Goal: Information Seeking & Learning: Find specific fact

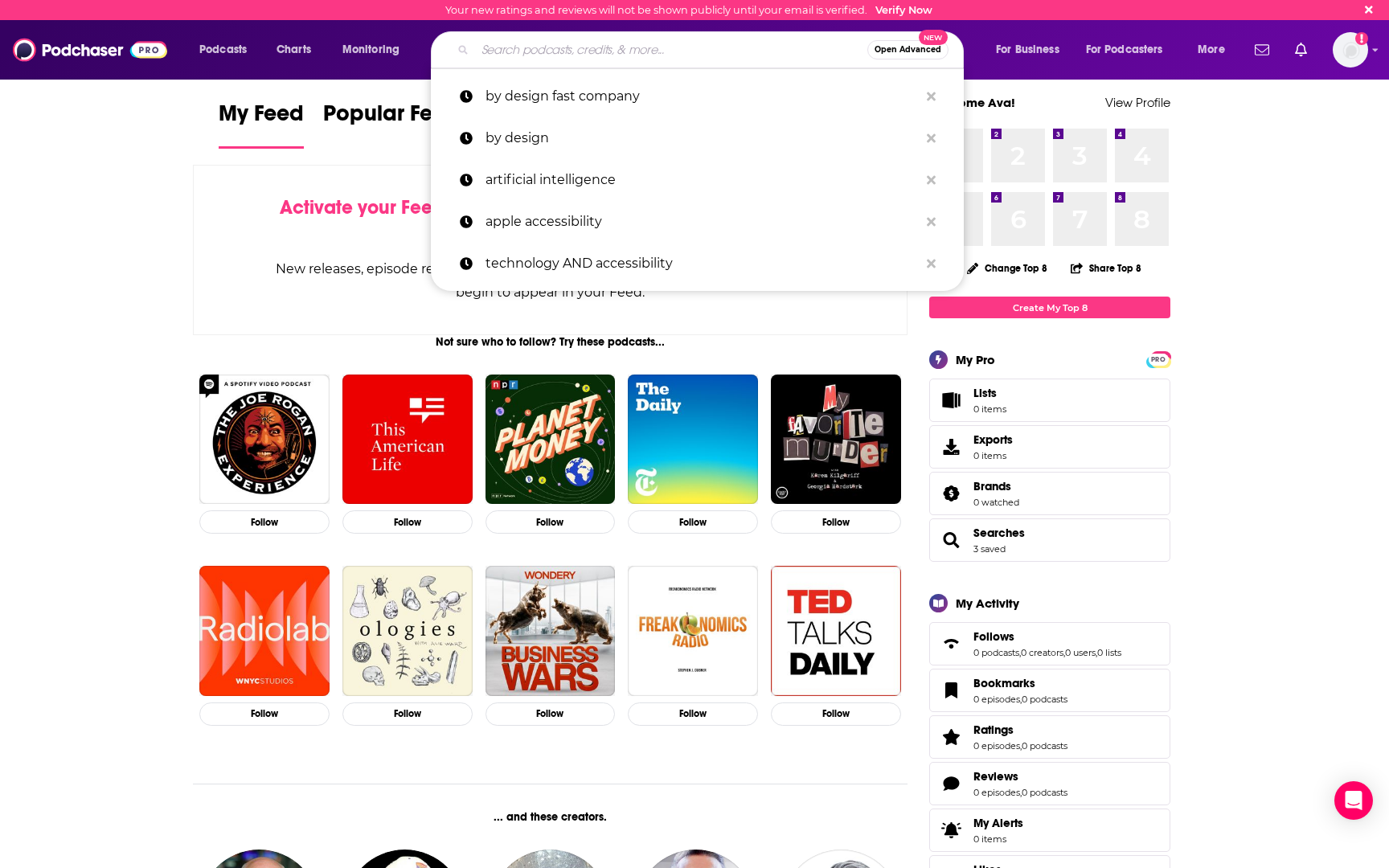
click at [543, 42] on input "Search podcasts, credits, & more..." at bounding box center [670, 50] width 392 height 25
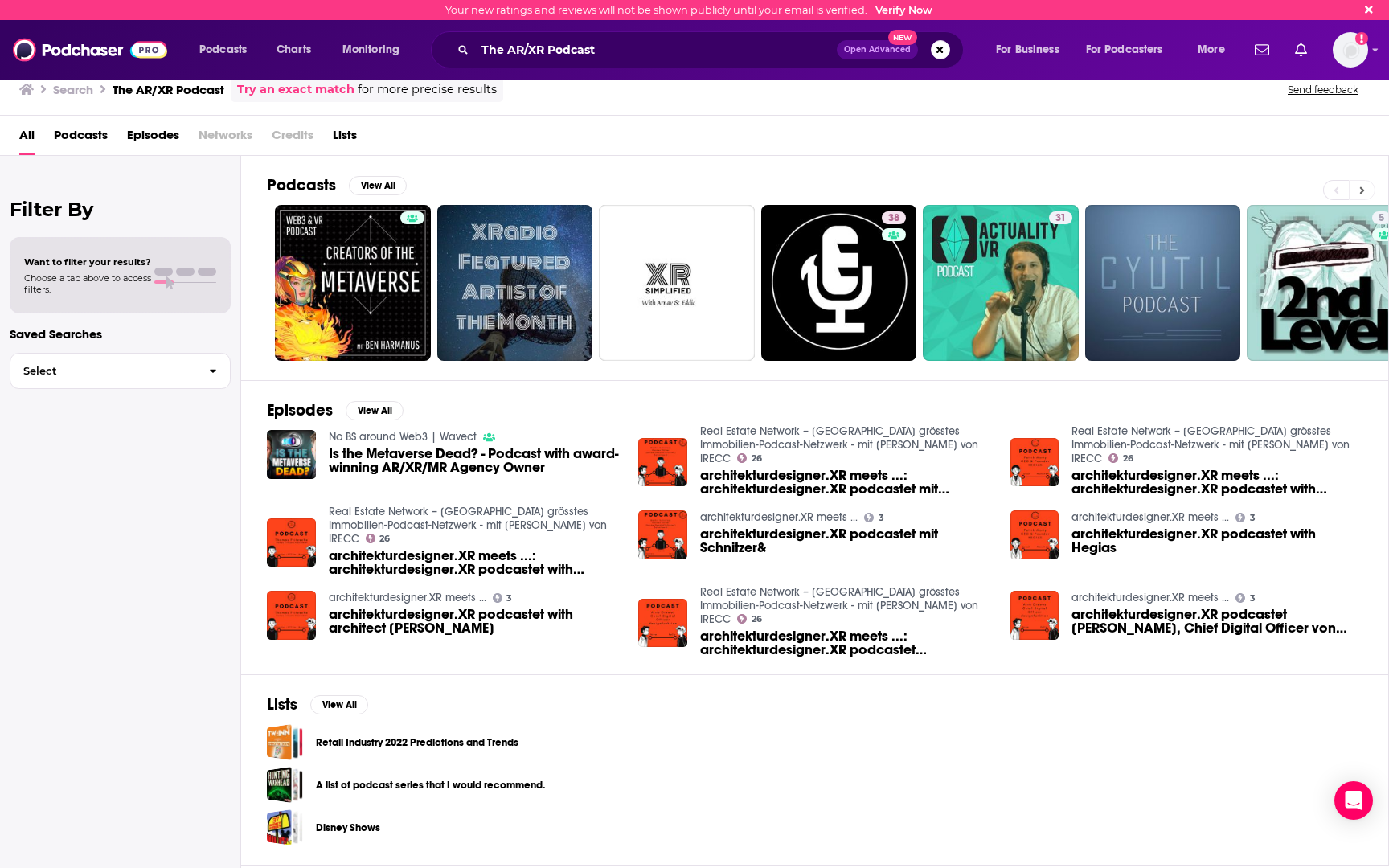
click at [1359, 188] on icon at bounding box center [1362, 190] width 6 height 12
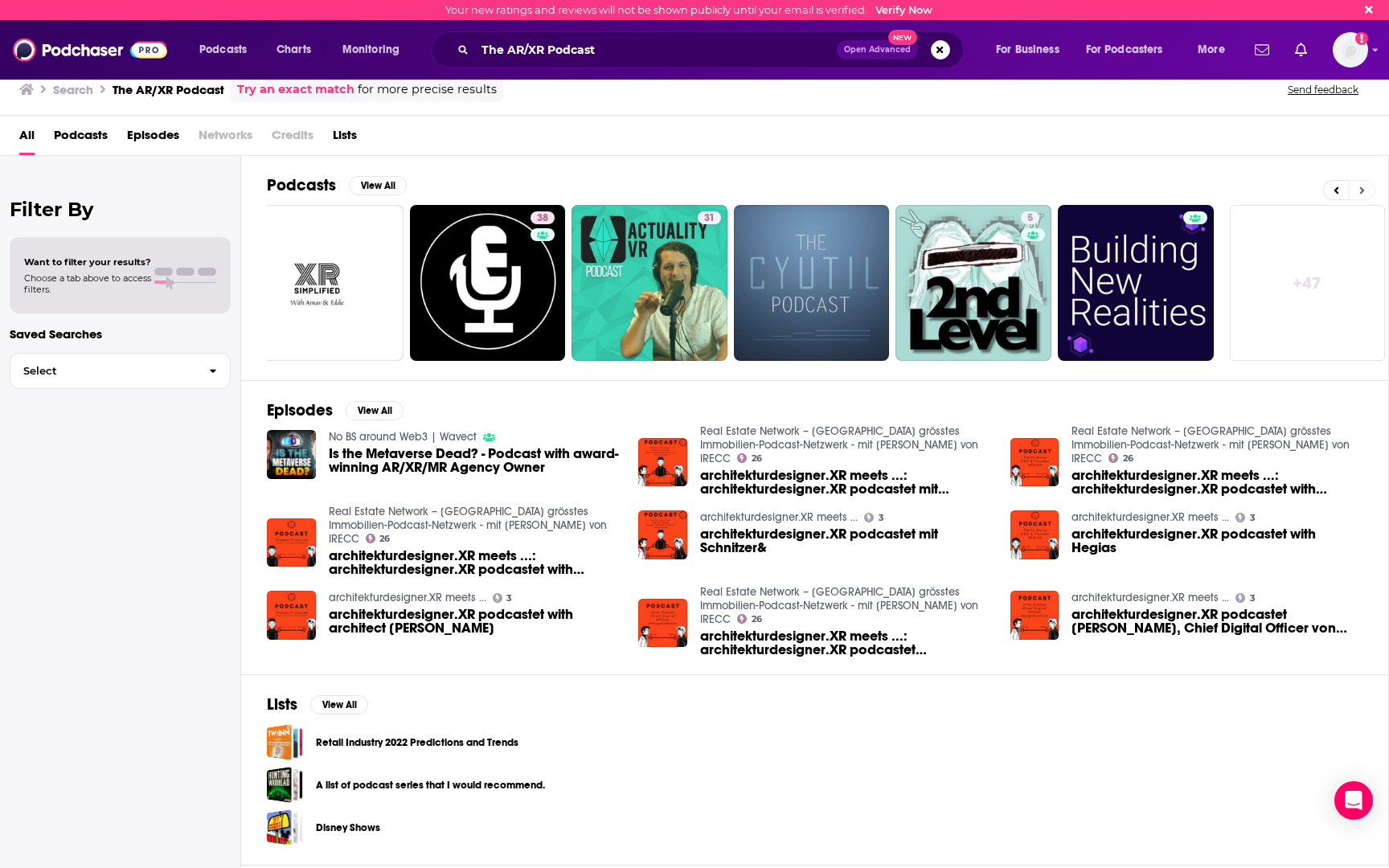
scroll to position [0, 355]
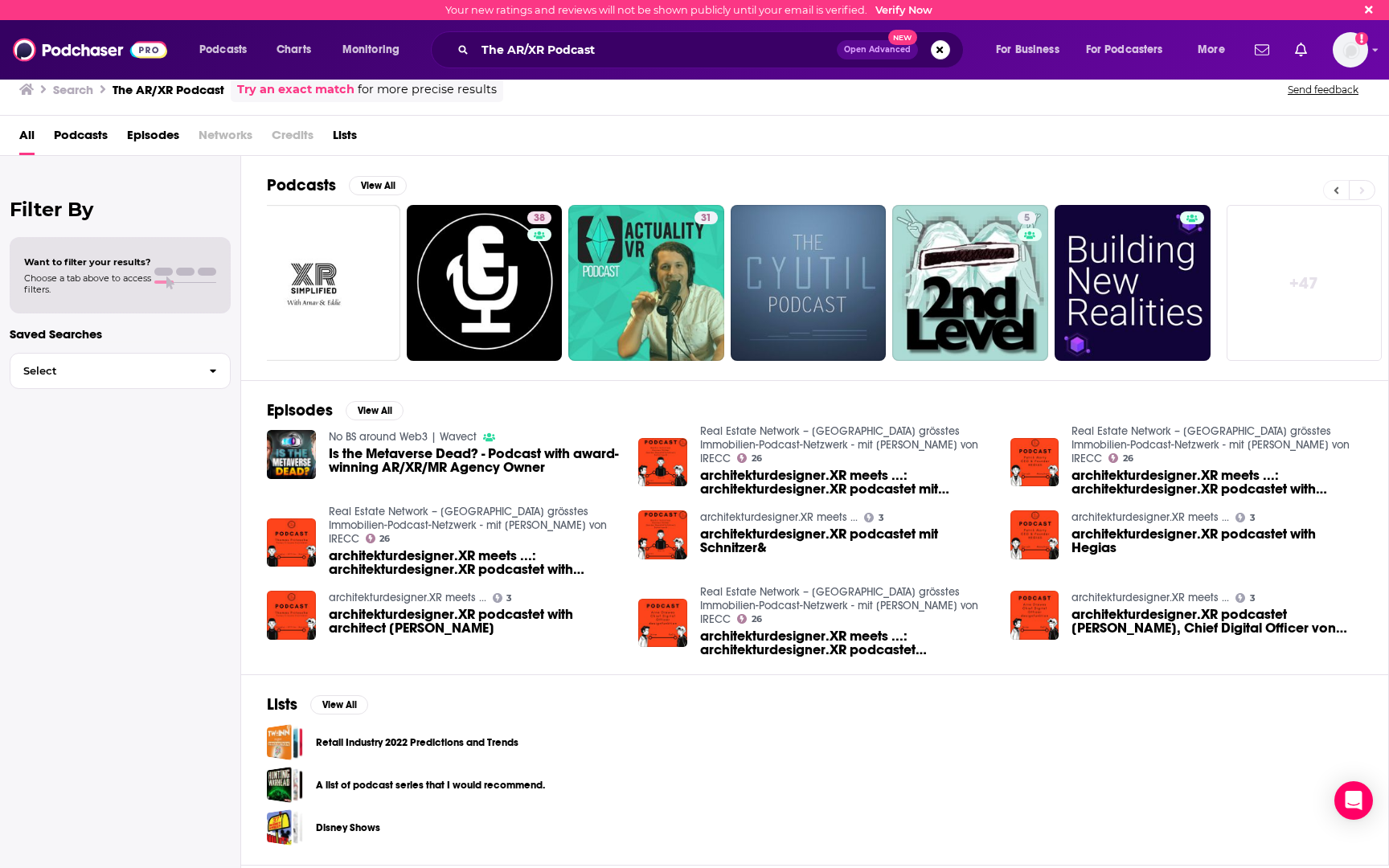
click at [1339, 189] on button at bounding box center [1335, 189] width 25 height 21
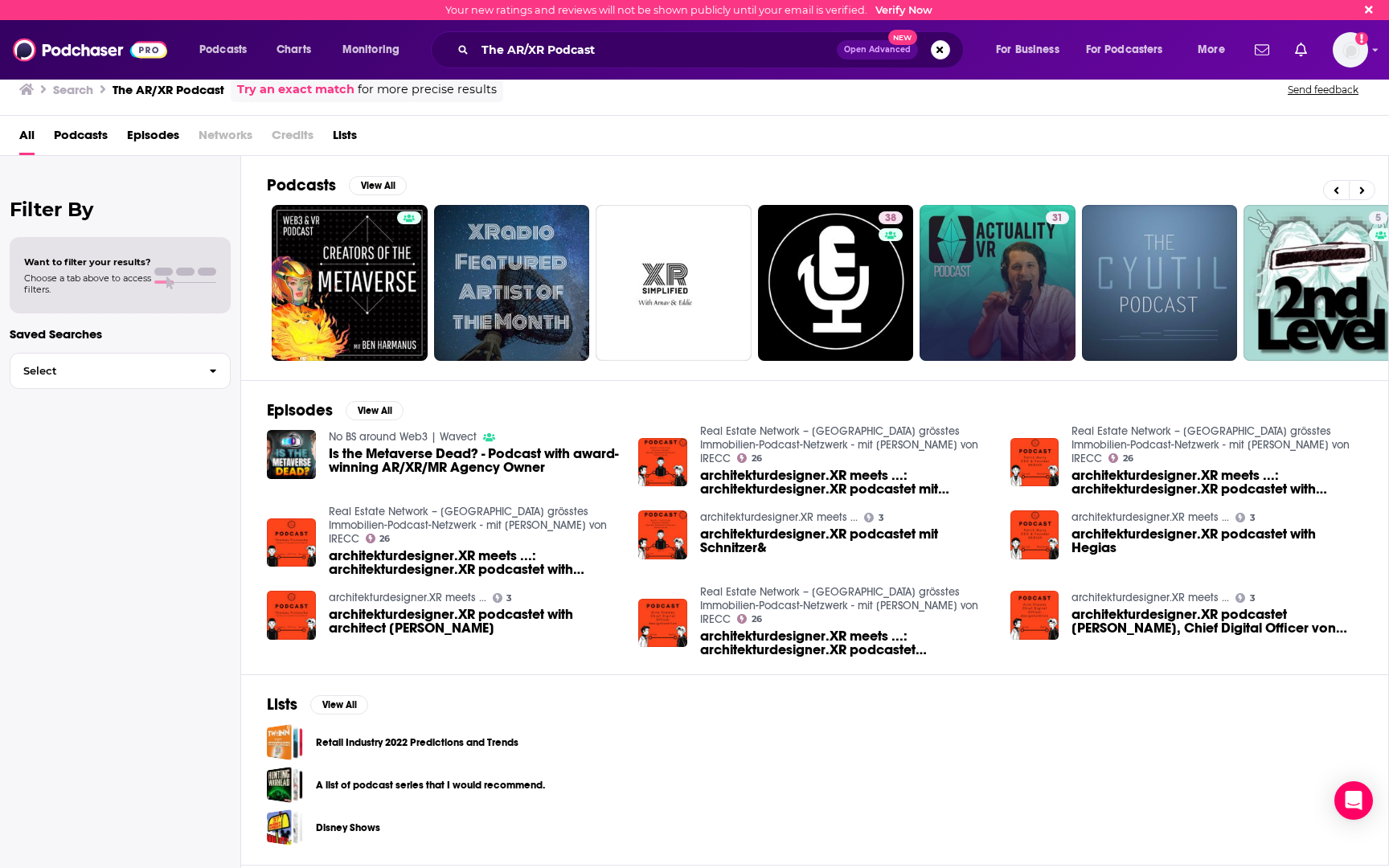
scroll to position [0, 0]
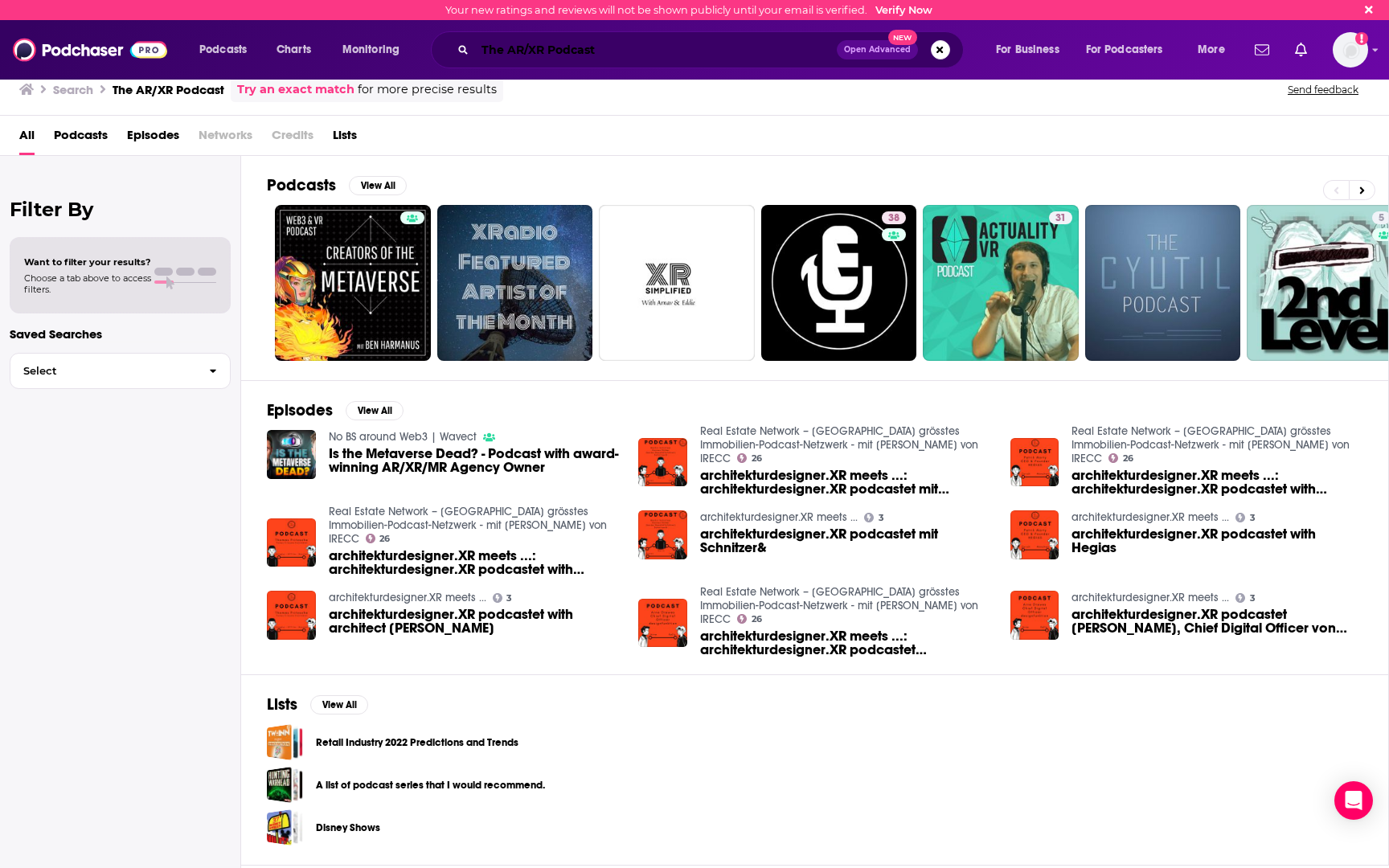
click at [638, 55] on input "The AR/XR Podcast" at bounding box center [655, 50] width 361 height 25
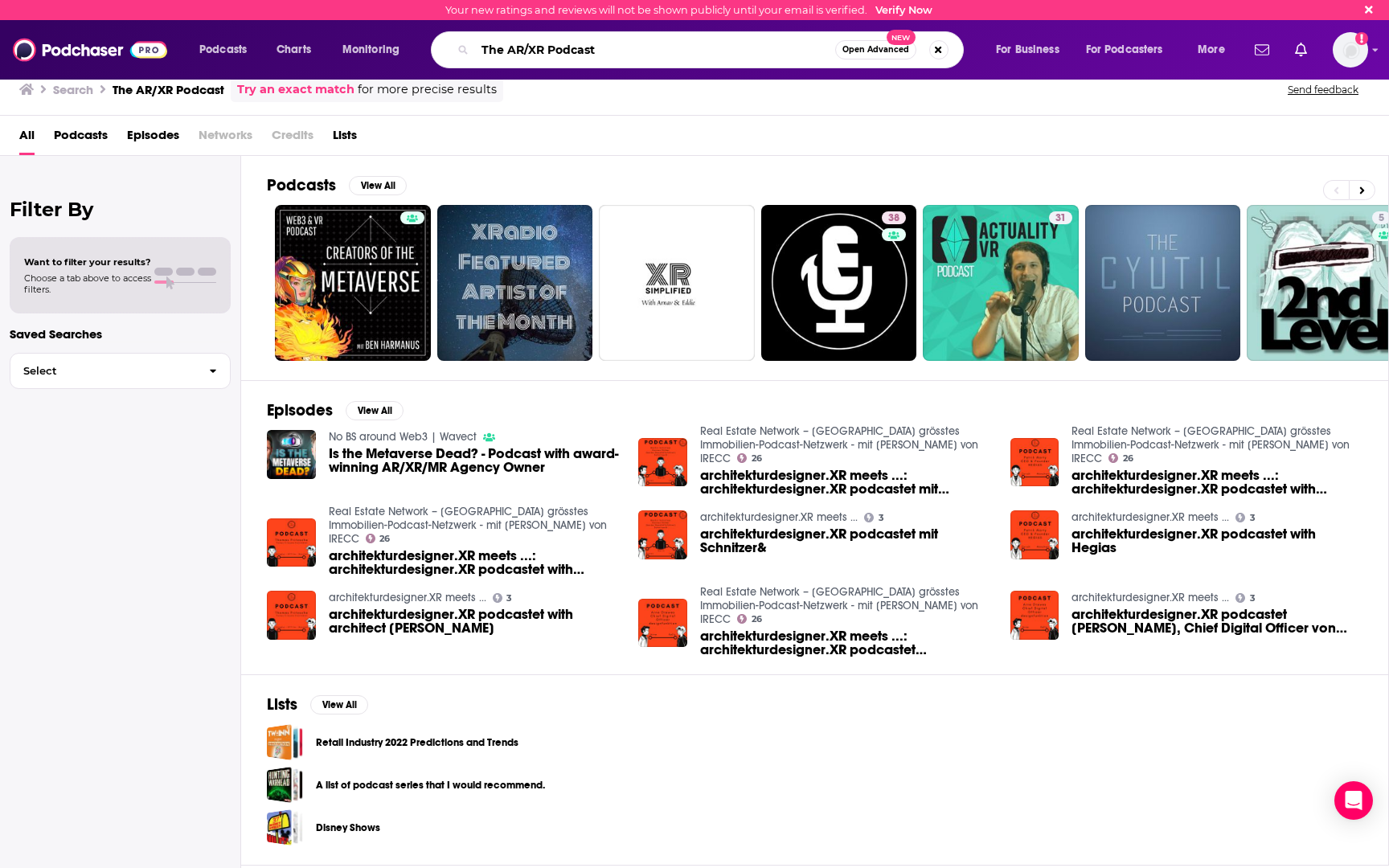
drag, startPoint x: 504, startPoint y: 55, endPoint x: 482, endPoint y: 55, distance: 22.0
click at [482, 55] on input "The AR/XR Podcast" at bounding box center [654, 50] width 360 height 25
drag, startPoint x: 610, startPoint y: 49, endPoint x: 531, endPoint y: 49, distance: 79.0
click at [531, 49] on input "AR/XR Podcast" at bounding box center [654, 50] width 360 height 25
click at [582, 51] on input "AR/XR Podcast" at bounding box center [654, 50] width 360 height 25
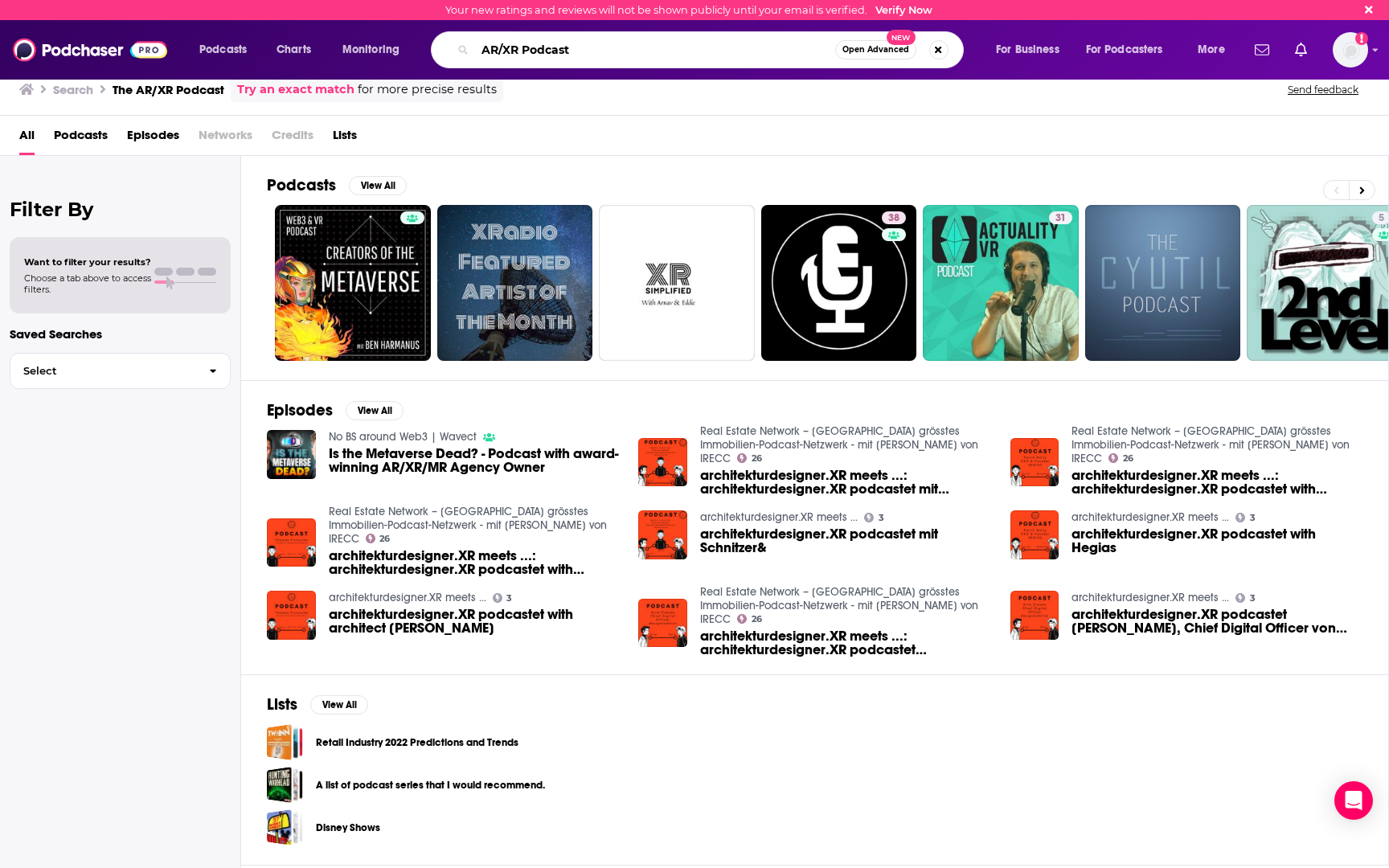
drag, startPoint x: 593, startPoint y: 60, endPoint x: 527, endPoint y: 50, distance: 66.8
click at [527, 50] on input "AR/XR Podcast" at bounding box center [654, 50] width 360 height 25
type input "AR/XR"
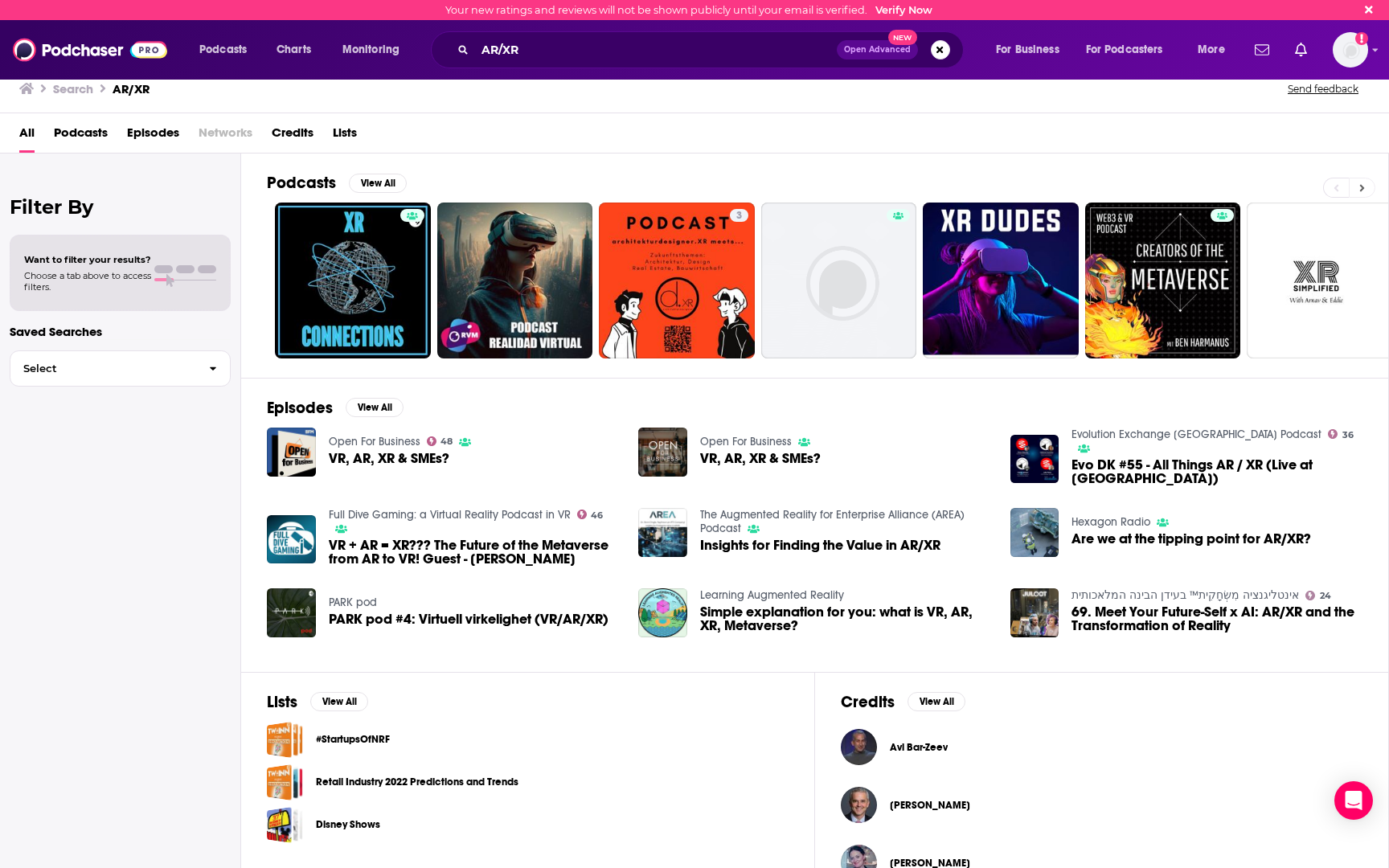
click at [1367, 188] on button at bounding box center [1361, 187] width 26 height 21
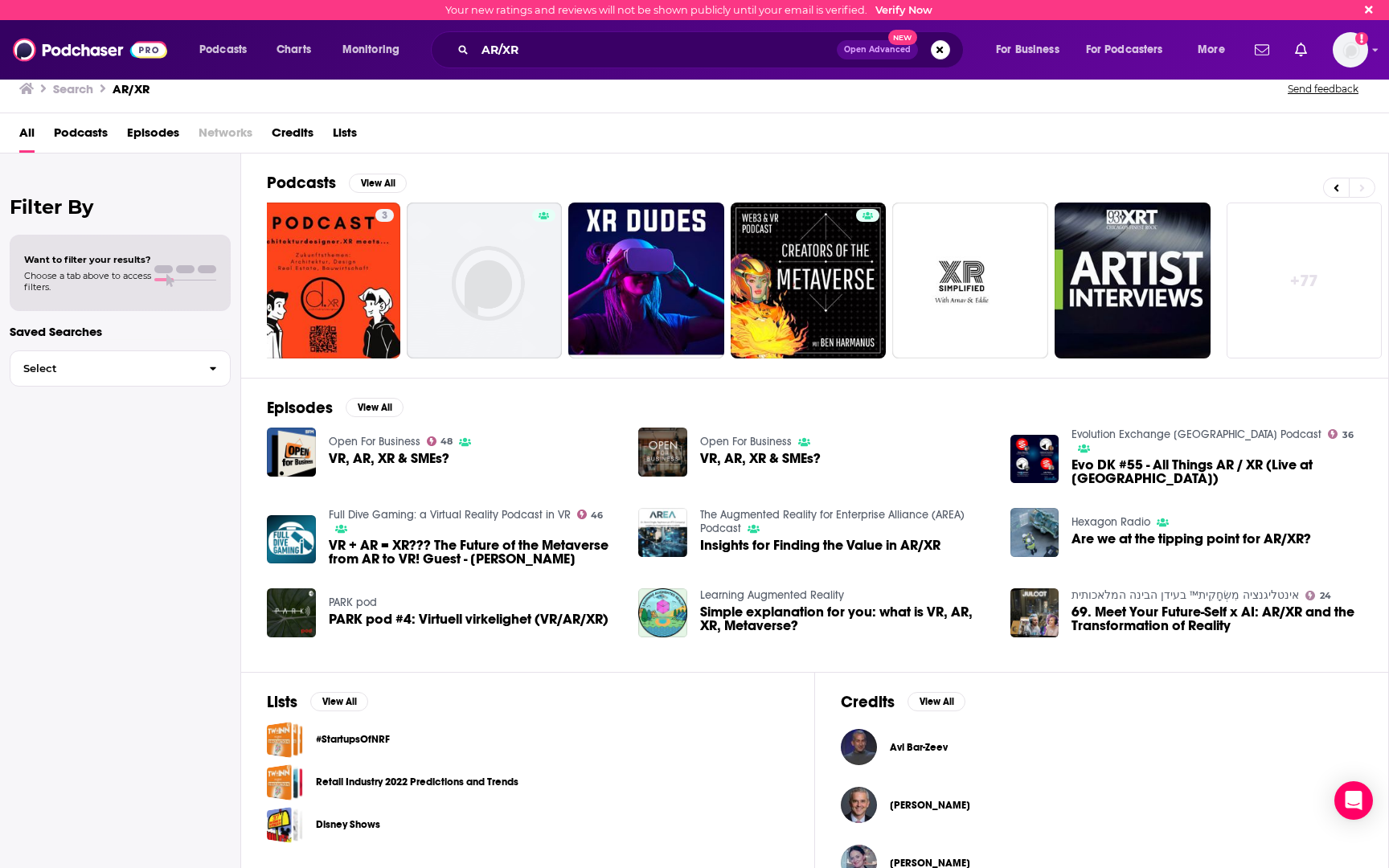
click at [62, 140] on span "Podcasts" at bounding box center [80, 137] width 54 height 33
